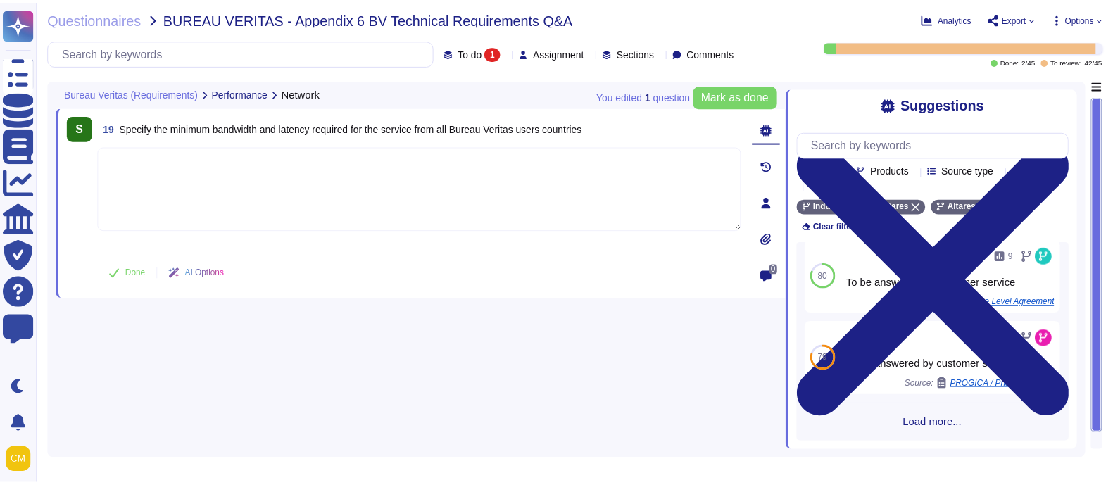
scroll to position [280, 0]
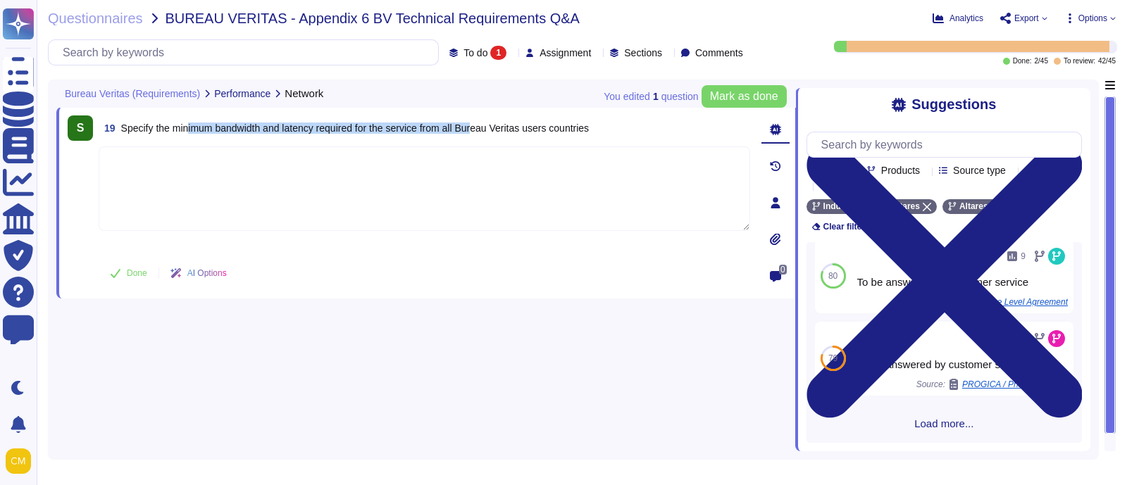
drag, startPoint x: 188, startPoint y: 120, endPoint x: 482, endPoint y: 128, distance: 294.5
click at [482, 128] on span "19 Specify the minimum bandwidth and latency required for the service from all …" at bounding box center [344, 127] width 490 height 25
click at [351, 123] on span "Specify the minimum bandwidth and latency required for the service from all Bur…" at bounding box center [355, 128] width 468 height 11
drag, startPoint x: 173, startPoint y: 128, endPoint x: 361, endPoint y: 142, distance: 187.8
click at [361, 142] on div "S 19 Specify the minimum bandwidth and latency required for the service from al…" at bounding box center [409, 202] width 682 height 175
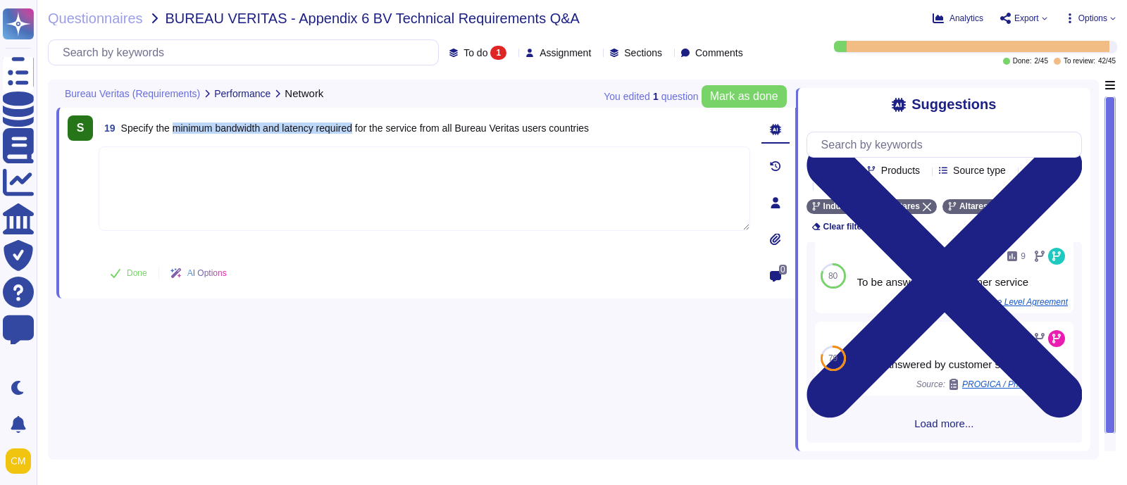
copy span "minimum bandwidth and latency required"
click at [317, 427] on div "S 19 Specify the minimum bandwidth and latency required for the service from al…" at bounding box center [425, 266] width 739 height 372
drag, startPoint x: 616, startPoint y: 130, endPoint x: 115, endPoint y: 125, distance: 501.4
click at [115, 125] on div "19 Specify the minimum bandwidth and latency required for the service from all …" at bounding box center [424, 127] width 651 height 25
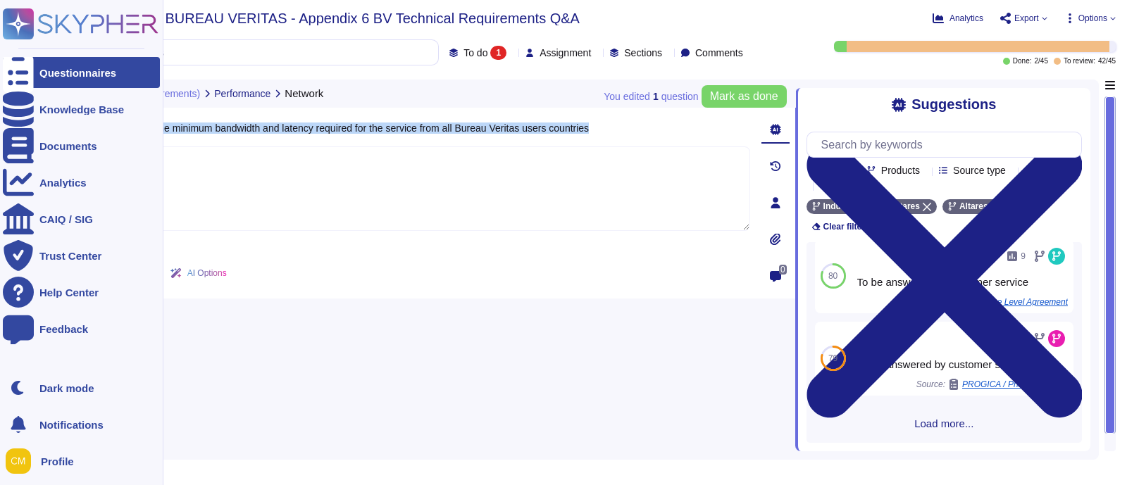
click at [30, 26] on rect at bounding box center [18, 23] width 31 height 31
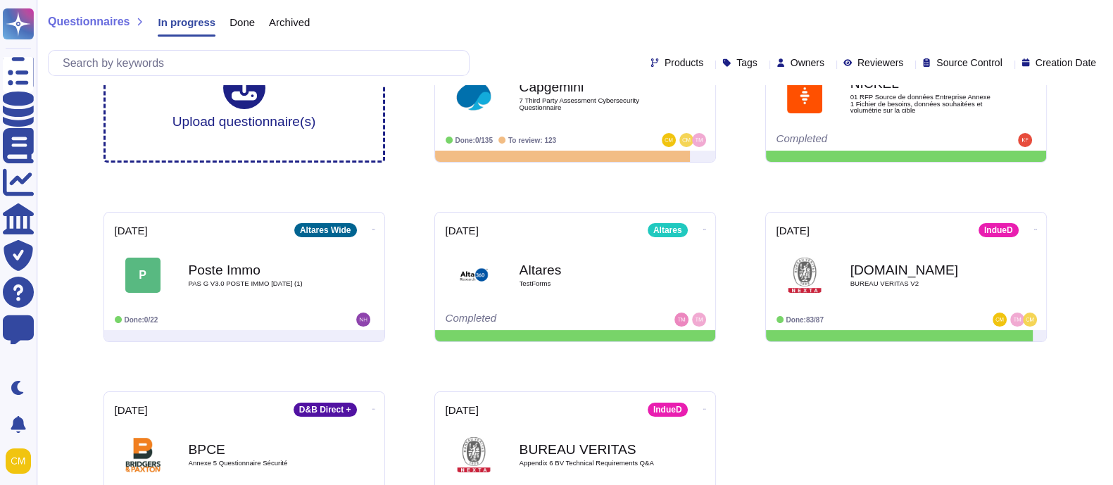
scroll to position [110, 0]
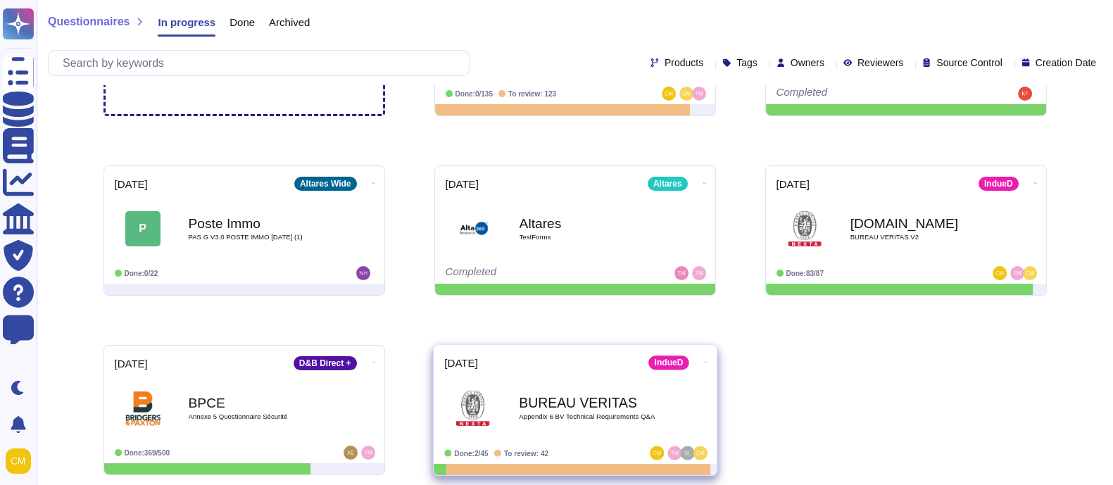
click at [575, 425] on div "BUREAU VERITAS Appendix 6 BV Technical Requirements Q&A" at bounding box center [590, 408] width 142 height 57
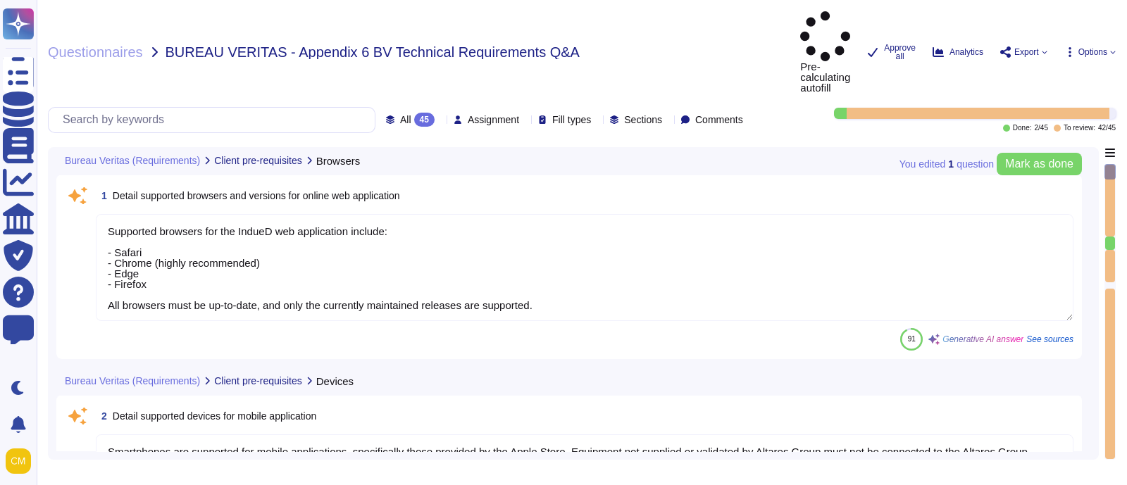
type textarea "Supported browsers for the IndueD web application include: - Safari - Chrome (h…"
type textarea "Smartphones are supported for mobile applications, specifically those provided …"
type textarea "- An operative web browser is required, with Safari, Chrome, Edge, and Firefox …"
type textarea "IndueD is a web SaaS application. It's intended to work on any standard, up to …"
click at [399, 73] on div "Questionnaires BUREAU VERITAS - Appendix 6 BV Technical Requirements Q&A Pre-ca…" at bounding box center [582, 242] width 1090 height 485
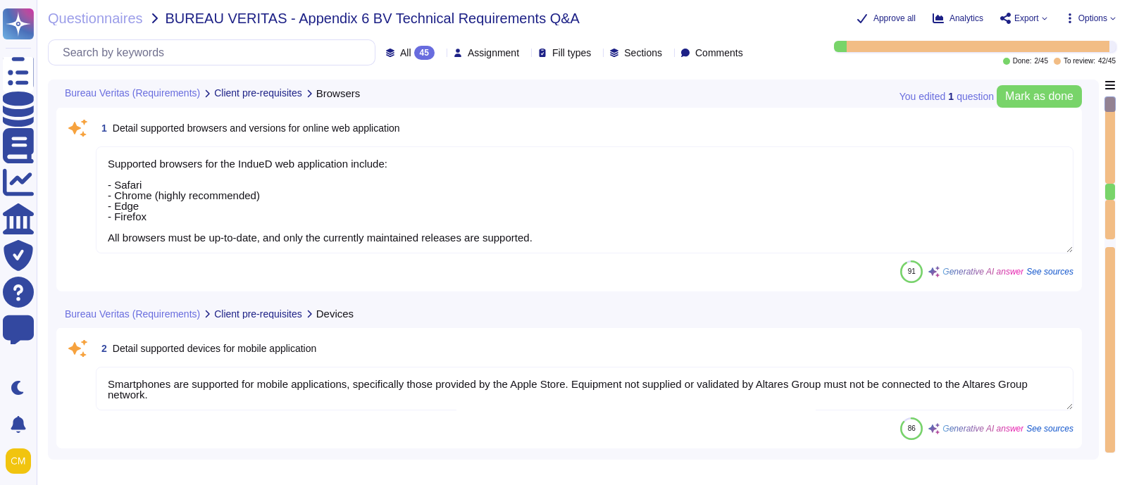
click at [401, 65] on div "Questionnaires BUREAU VERITAS - Appendix 6 BV Technical Requirements Q&A Approv…" at bounding box center [582, 242] width 1090 height 485
click at [440, 166] on icon at bounding box center [597, 256] width 315 height 180
click at [439, 124] on div "To do 1" at bounding box center [416, 123] width 114 height 15
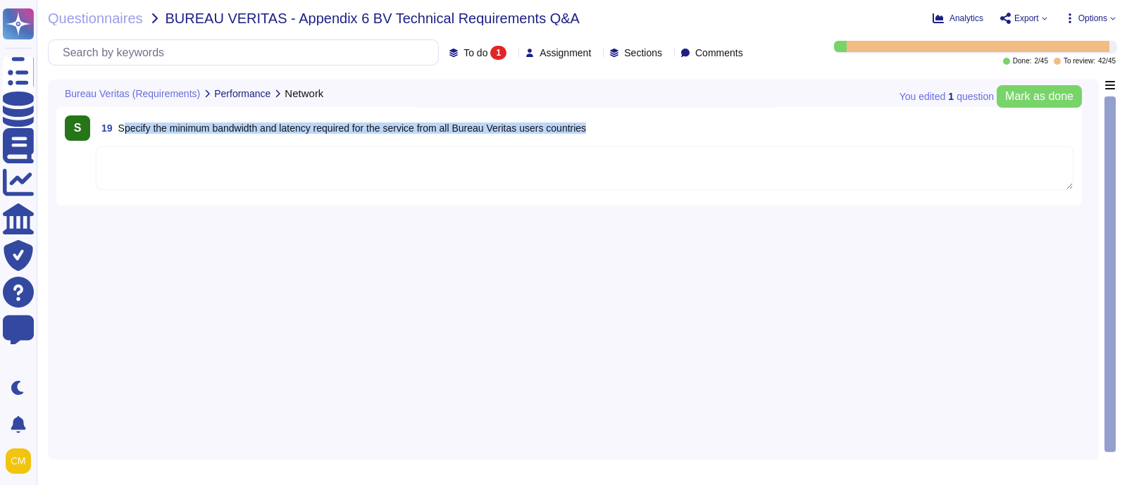
drag, startPoint x: 123, startPoint y: 128, endPoint x: 635, endPoint y: 139, distance: 512.1
click at [635, 139] on div "19 Specify the minimum bandwidth and latency required for the service from all …" at bounding box center [584, 127] width 977 height 25
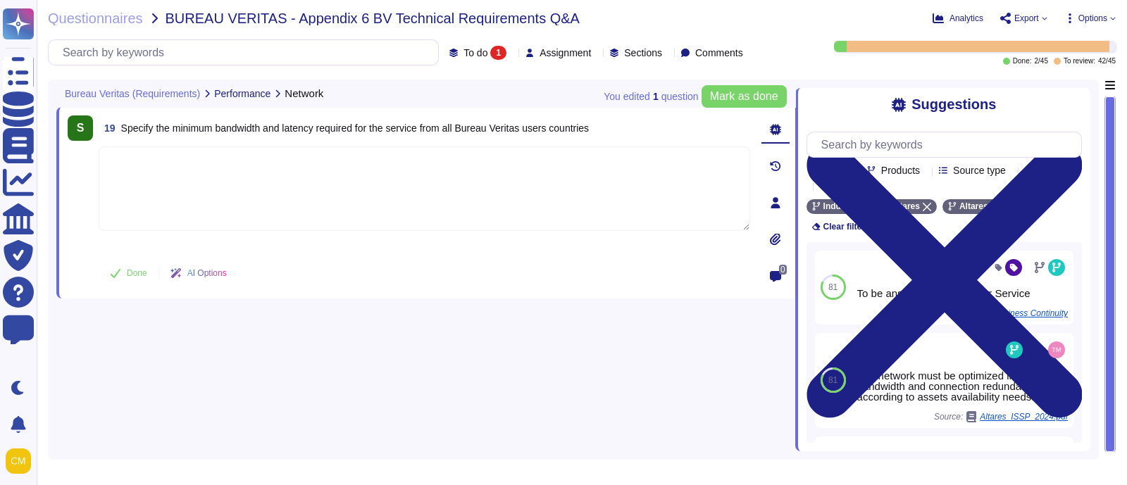
click at [435, 386] on div "S 19 Specify the minimum bandwidth and latency required for the service from al…" at bounding box center [425, 266] width 739 height 372
click at [106, 23] on span "Questionnaires" at bounding box center [95, 18] width 95 height 14
